Goal: Information Seeking & Learning: Learn about a topic

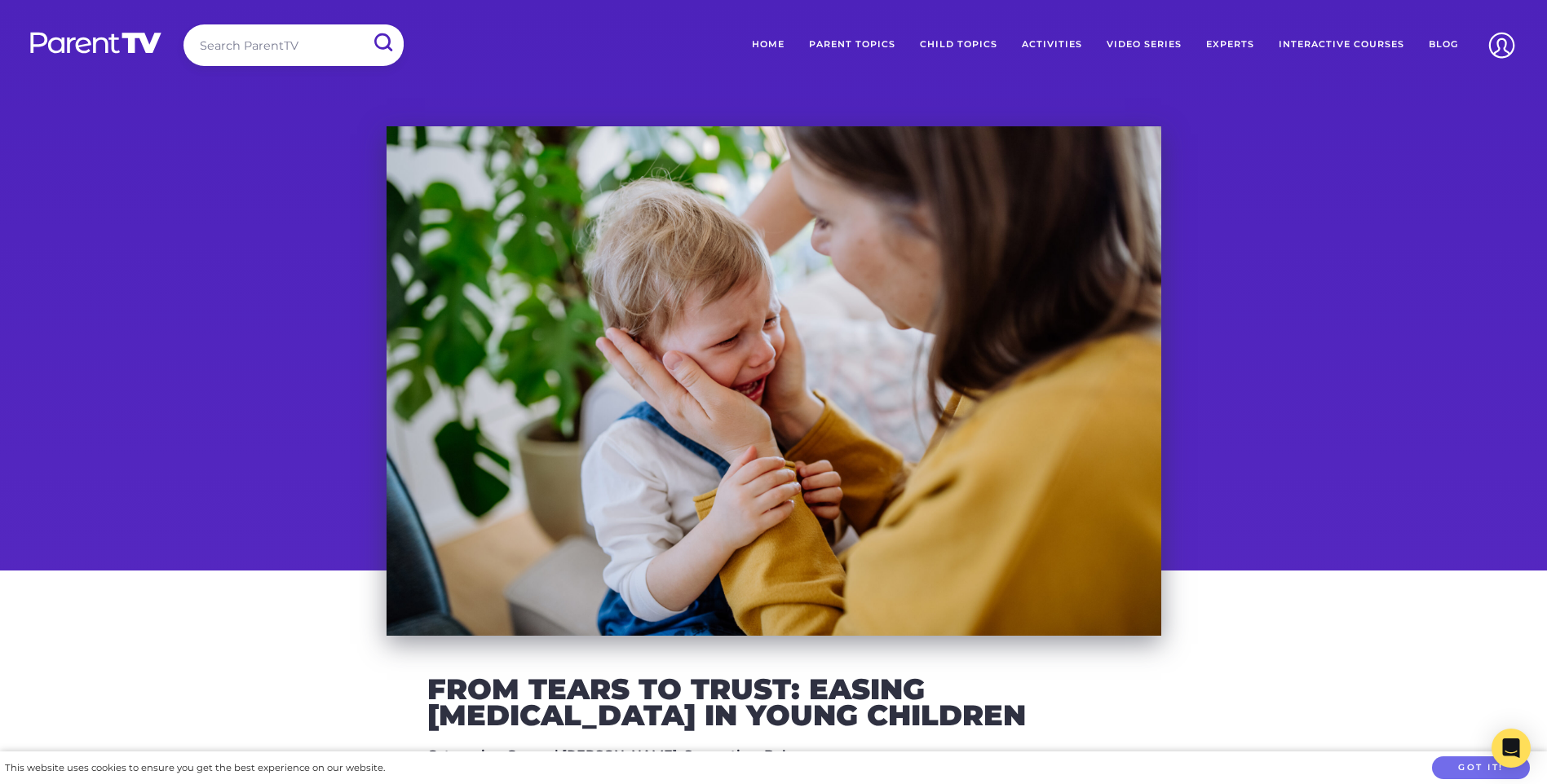
click at [1513, 43] on img at bounding box center [1502, 45] width 42 height 42
click at [1425, 145] on link "Login" at bounding box center [1464, 143] width 131 height 34
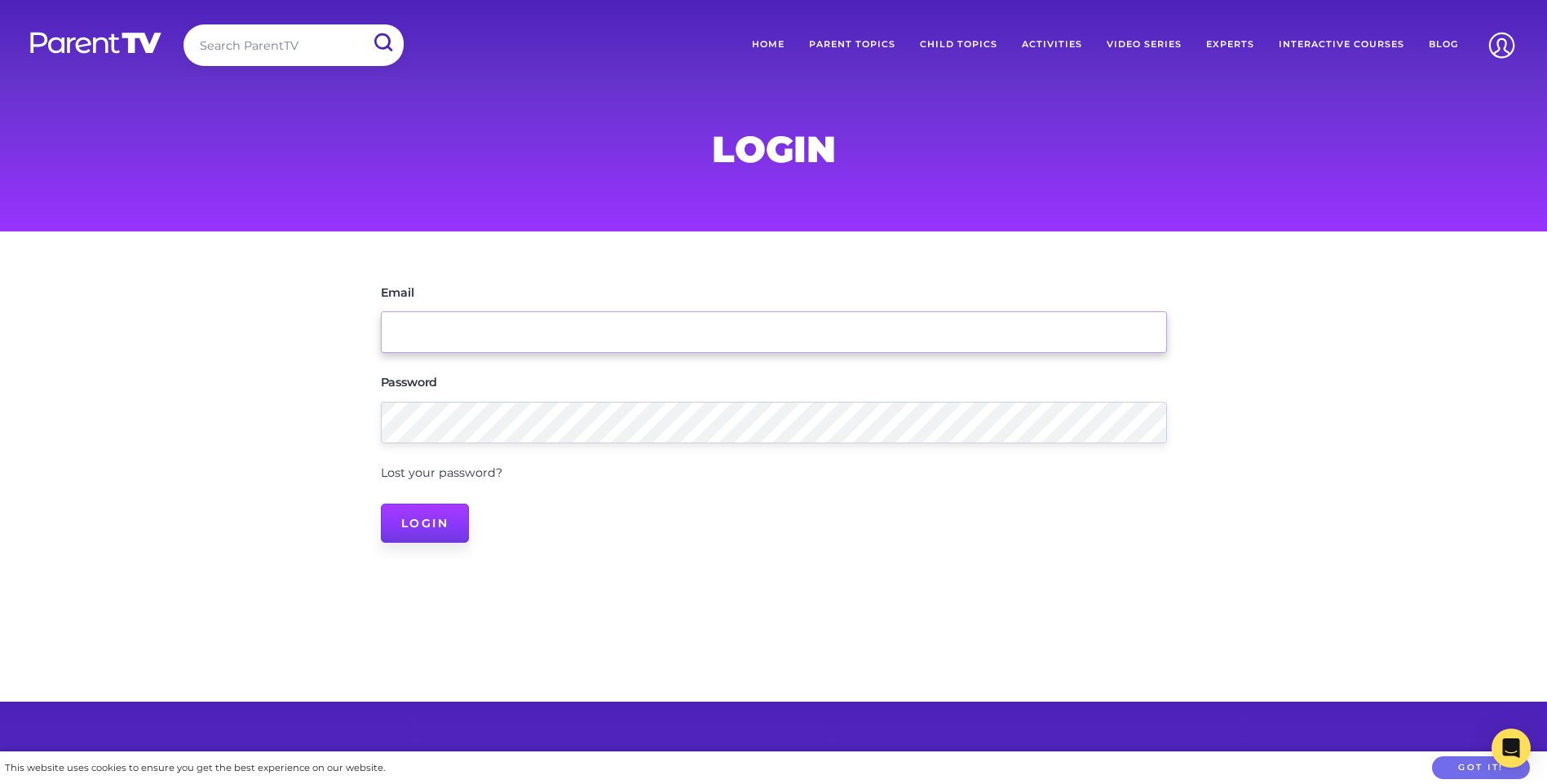
type input "edleader.booval@kkids.com.au"
click at [412, 524] on input "Login" at bounding box center [425, 523] width 89 height 39
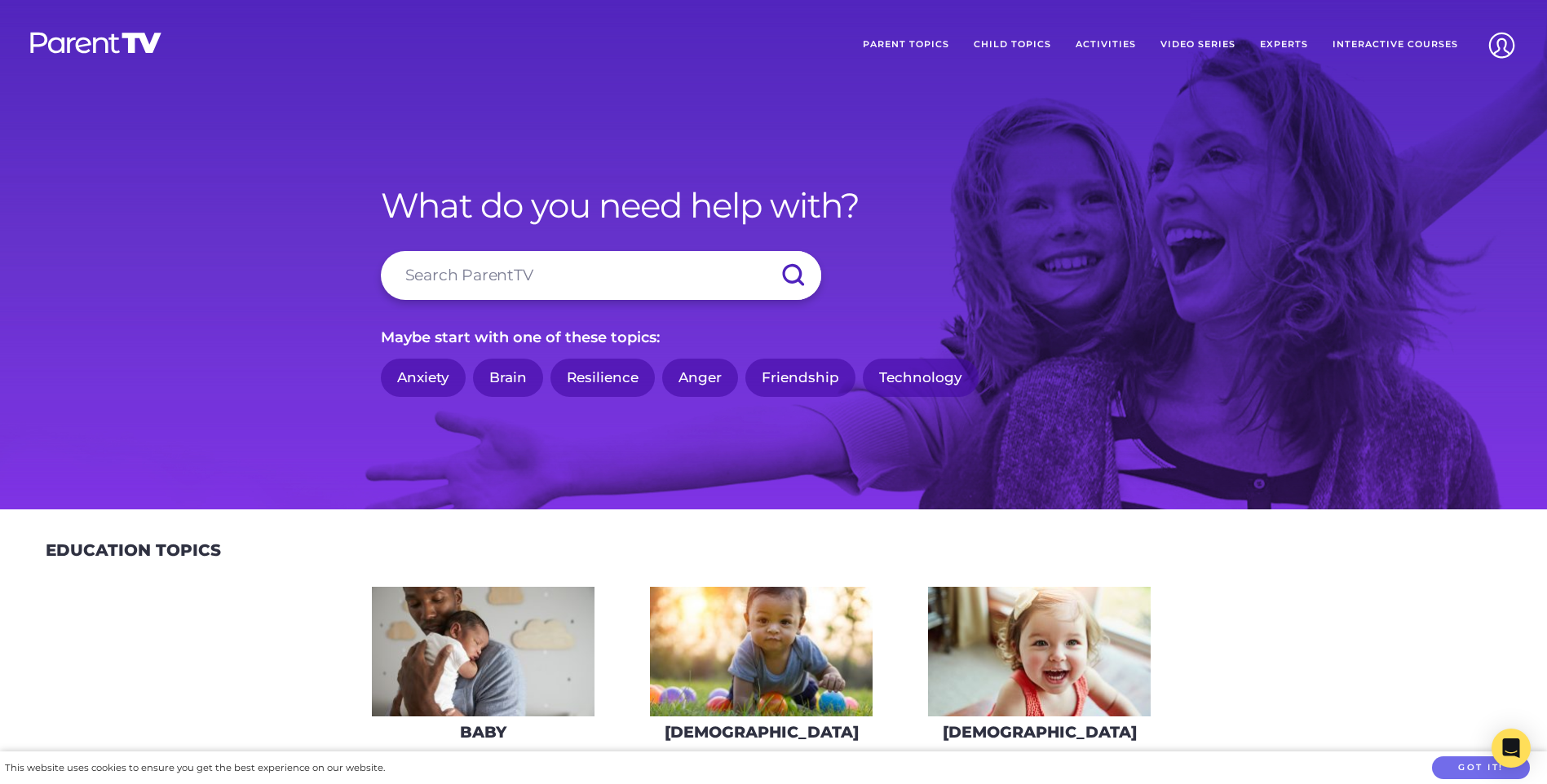
click at [537, 274] on input "search" at bounding box center [600, 276] width 440 height 49
type input "social emotional learning"
click at [764, 251] on input "submit" at bounding box center [792, 276] width 57 height 49
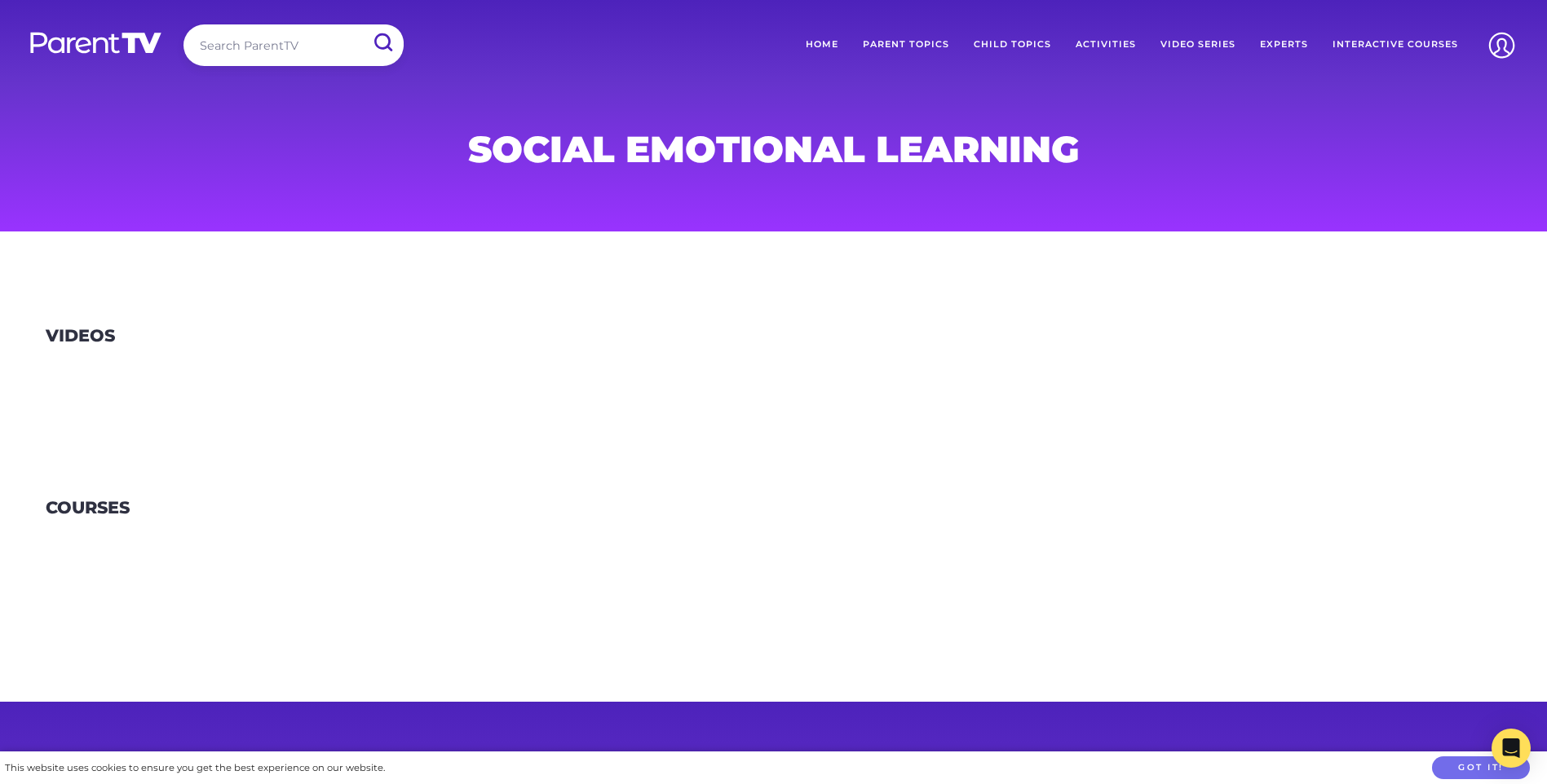
click at [273, 44] on input "search" at bounding box center [293, 45] width 220 height 42
type input "social emotion"
click at [361, 24] on input "submit" at bounding box center [382, 43] width 43 height 36
